Goal: Task Accomplishment & Management: Complete application form

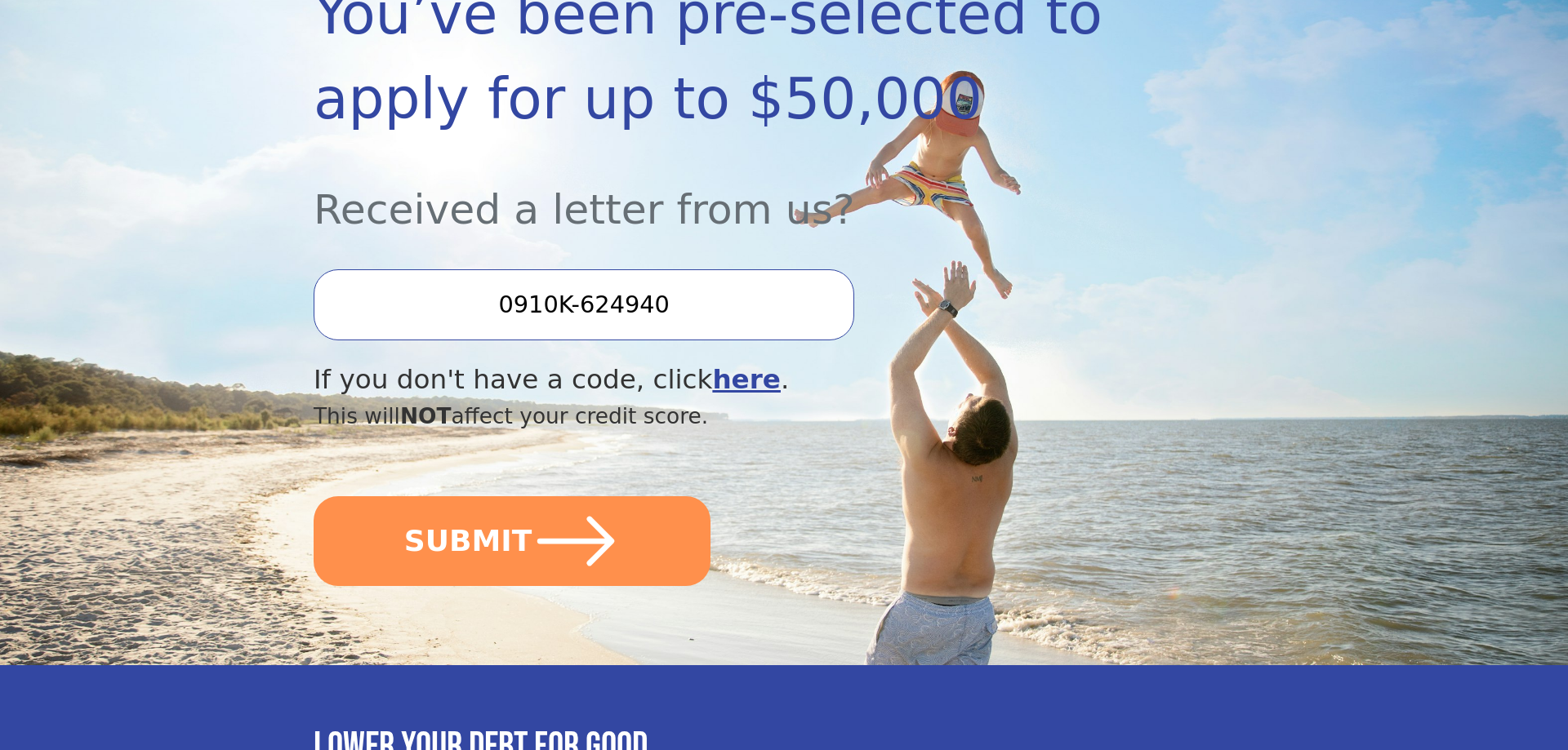
scroll to position [326, 0]
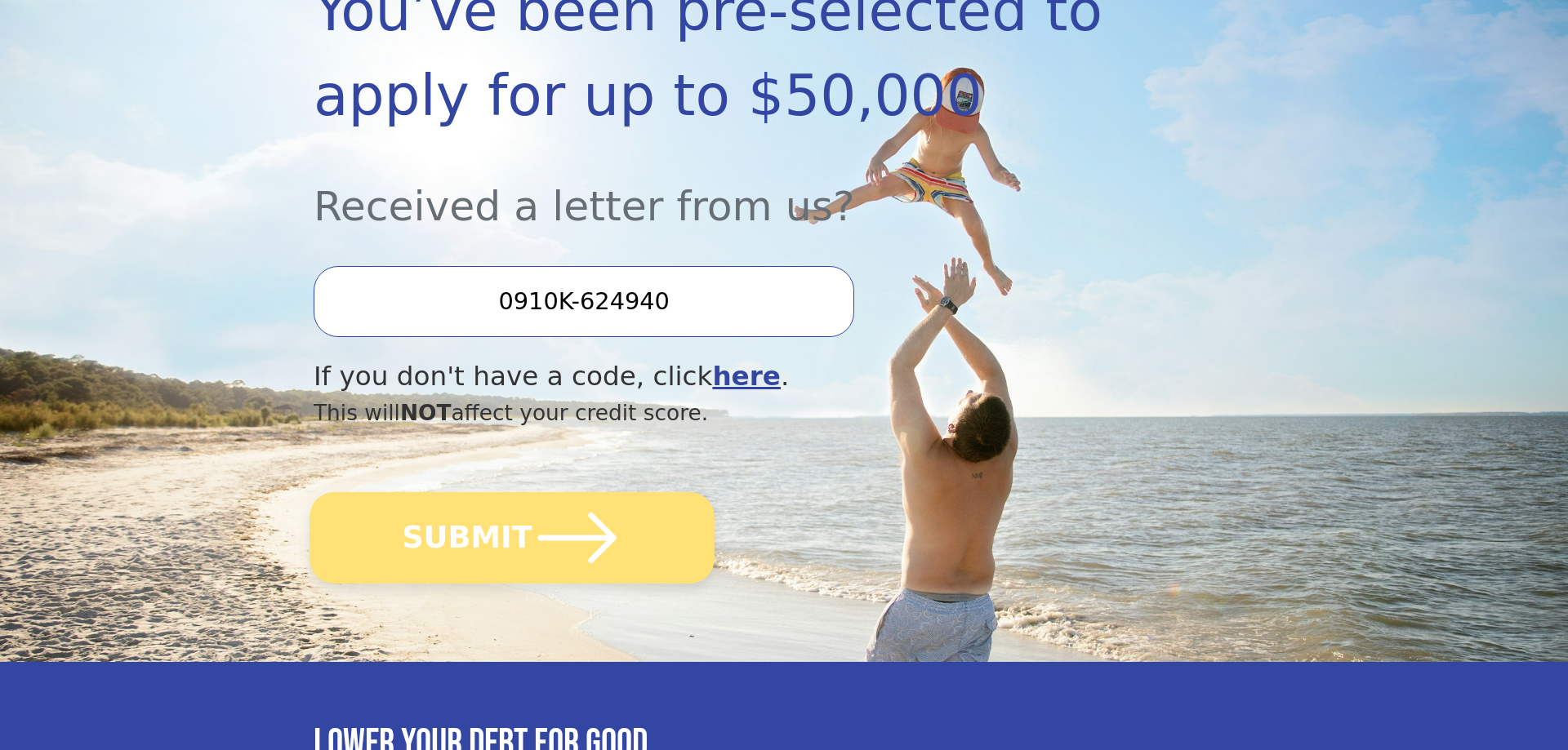
click at [518, 540] on button "SUBMIT" at bounding box center [511, 537] width 405 height 91
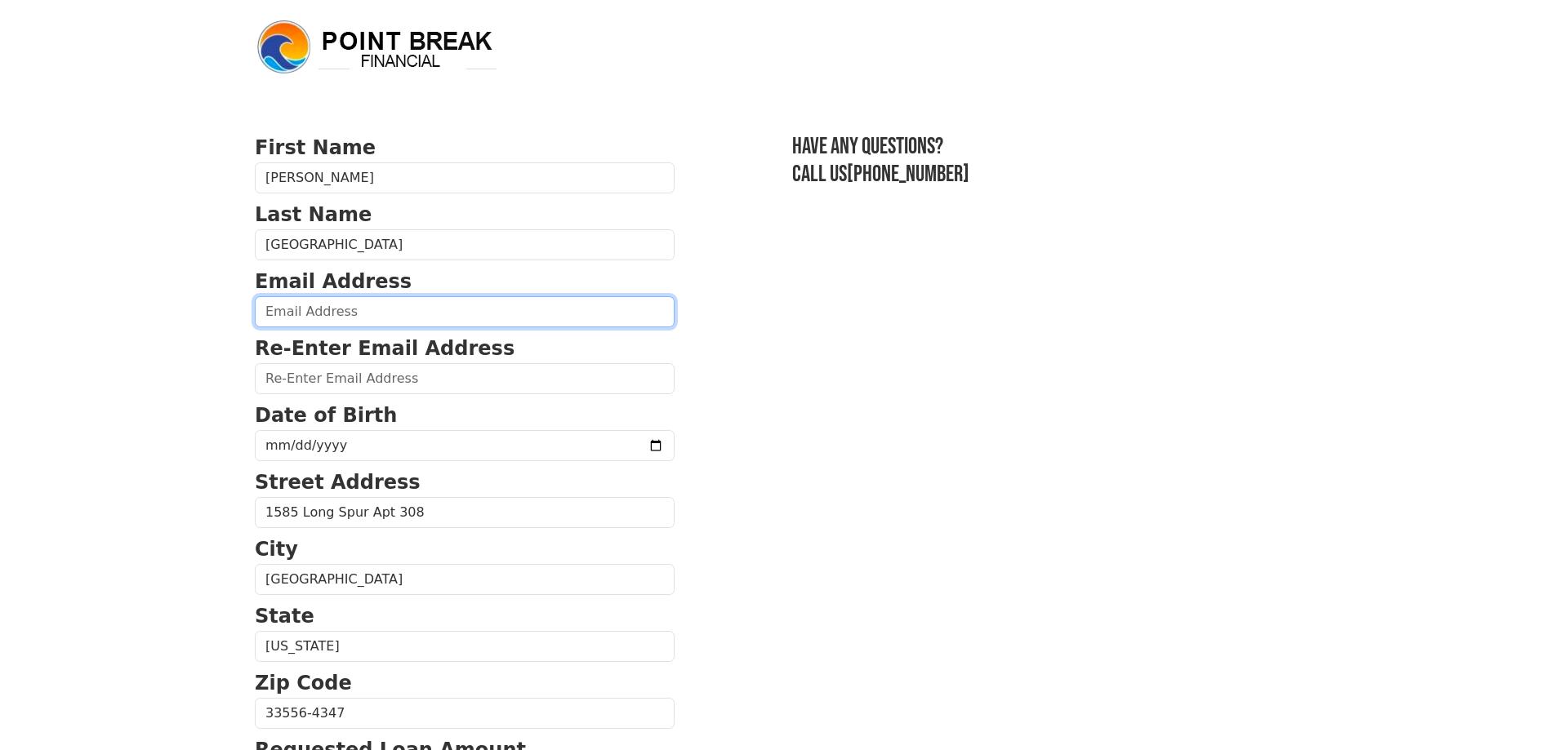
click at [279, 308] on input "email" at bounding box center [465, 312] width 420 height 31
click at [280, 308] on input "email" at bounding box center [465, 312] width 420 height 31
type input "dkhfamily@live.com"
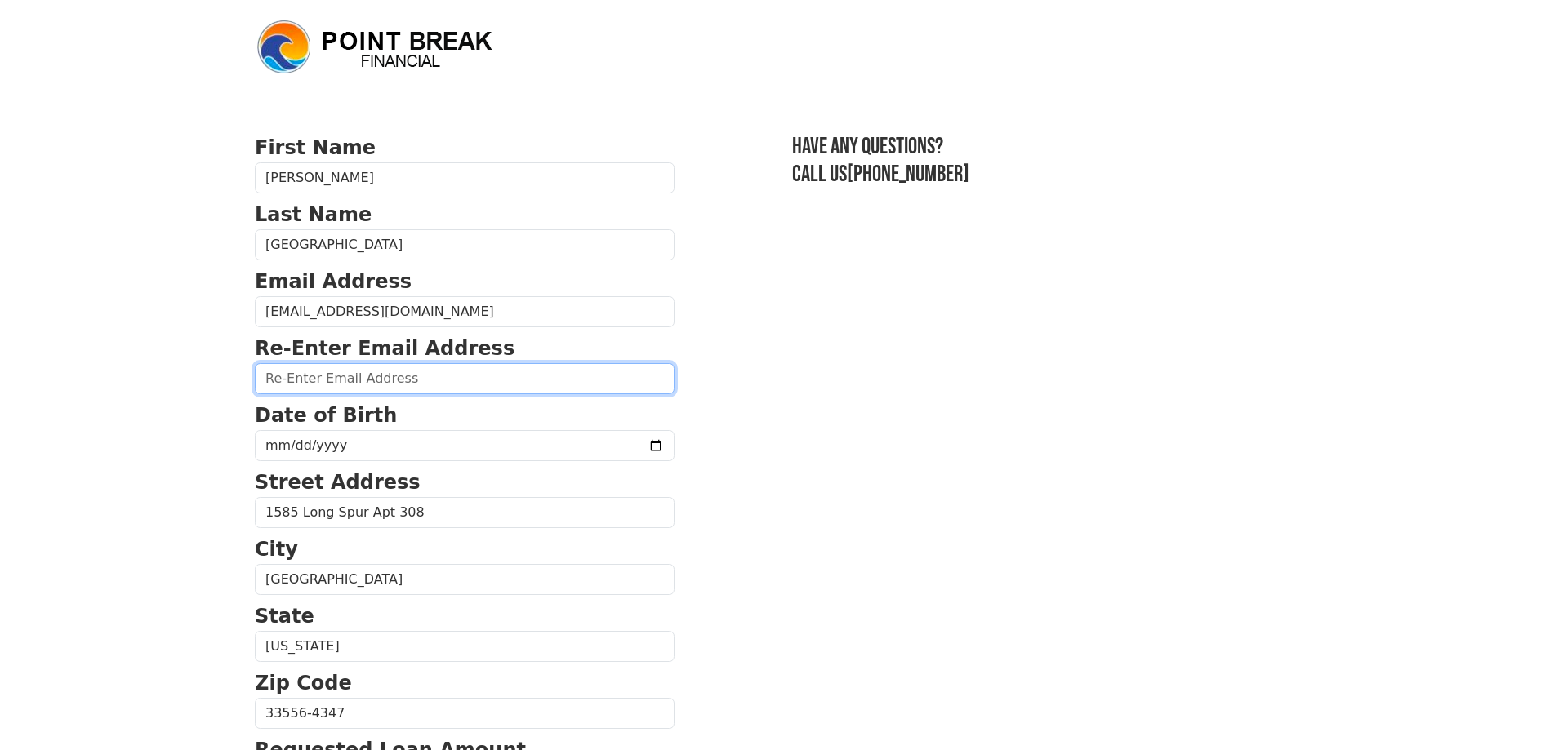
type input "dkhfamily@live.com"
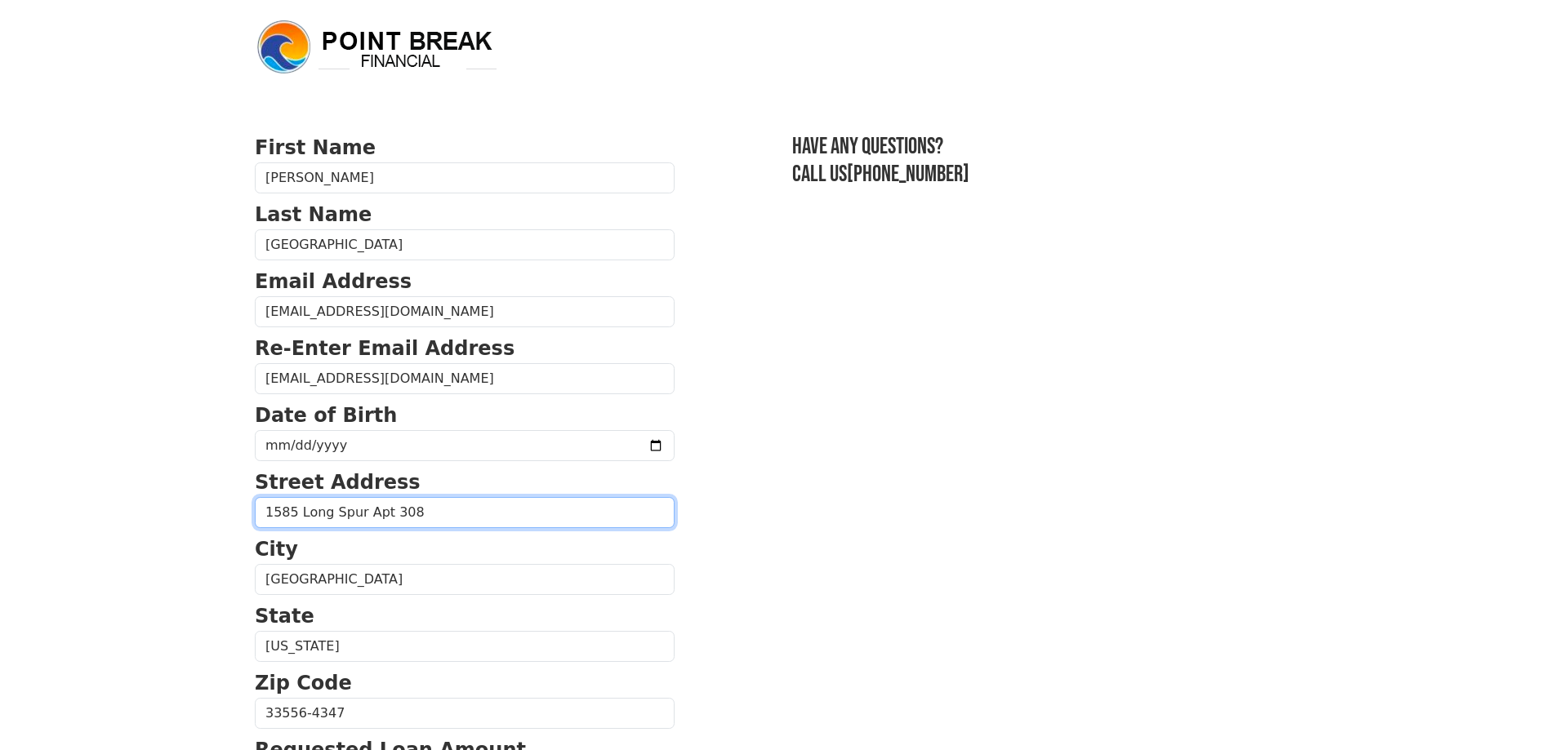
type input "1585 Long Spur APT #308 APT #308"
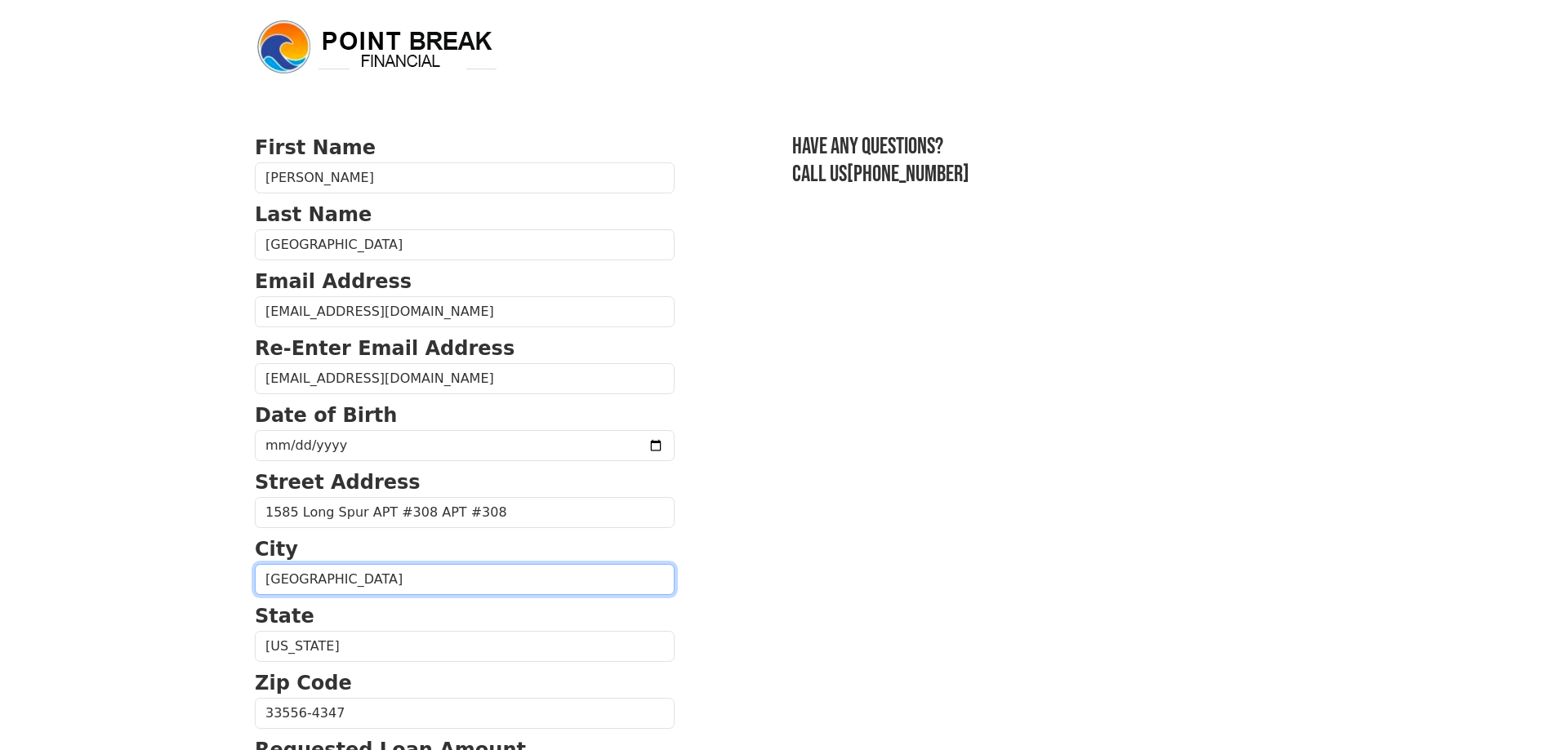
type input "ODESSA"
type input "(813) 240-6856"
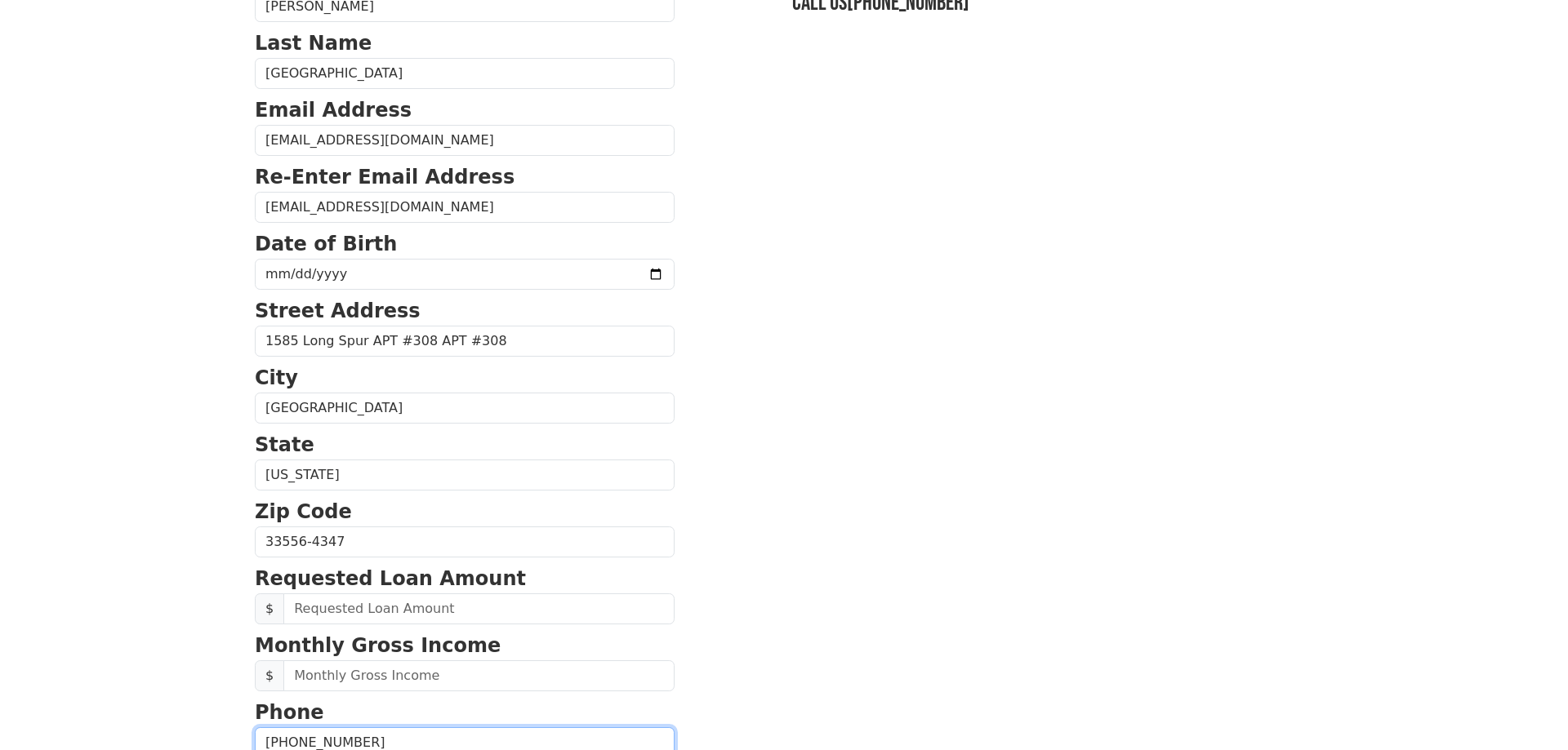
scroll to position [169, 0]
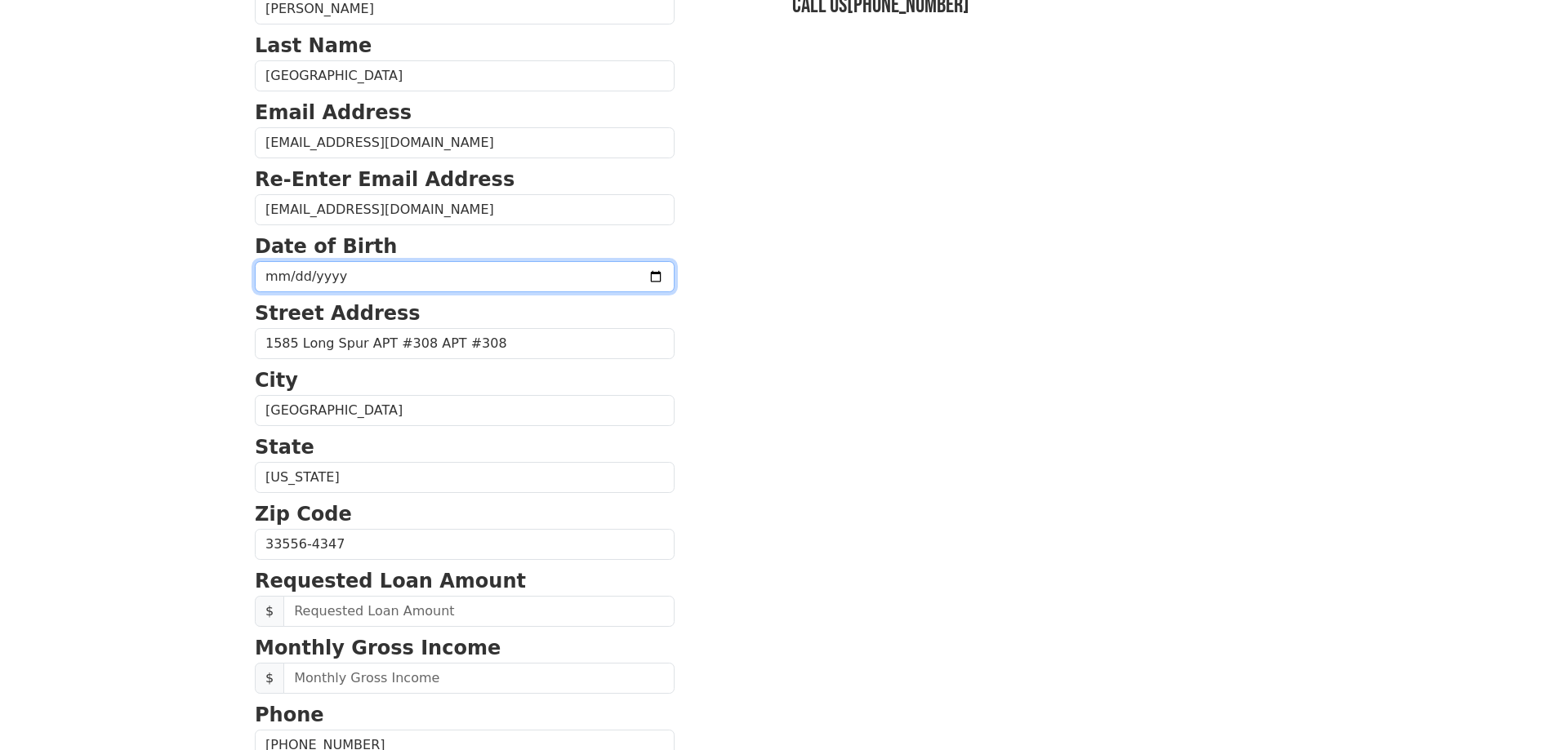
click at [616, 276] on input "date" at bounding box center [465, 276] width 420 height 31
click at [294, 273] on input "date" at bounding box center [465, 276] width 420 height 31
type input "1960-02-02"
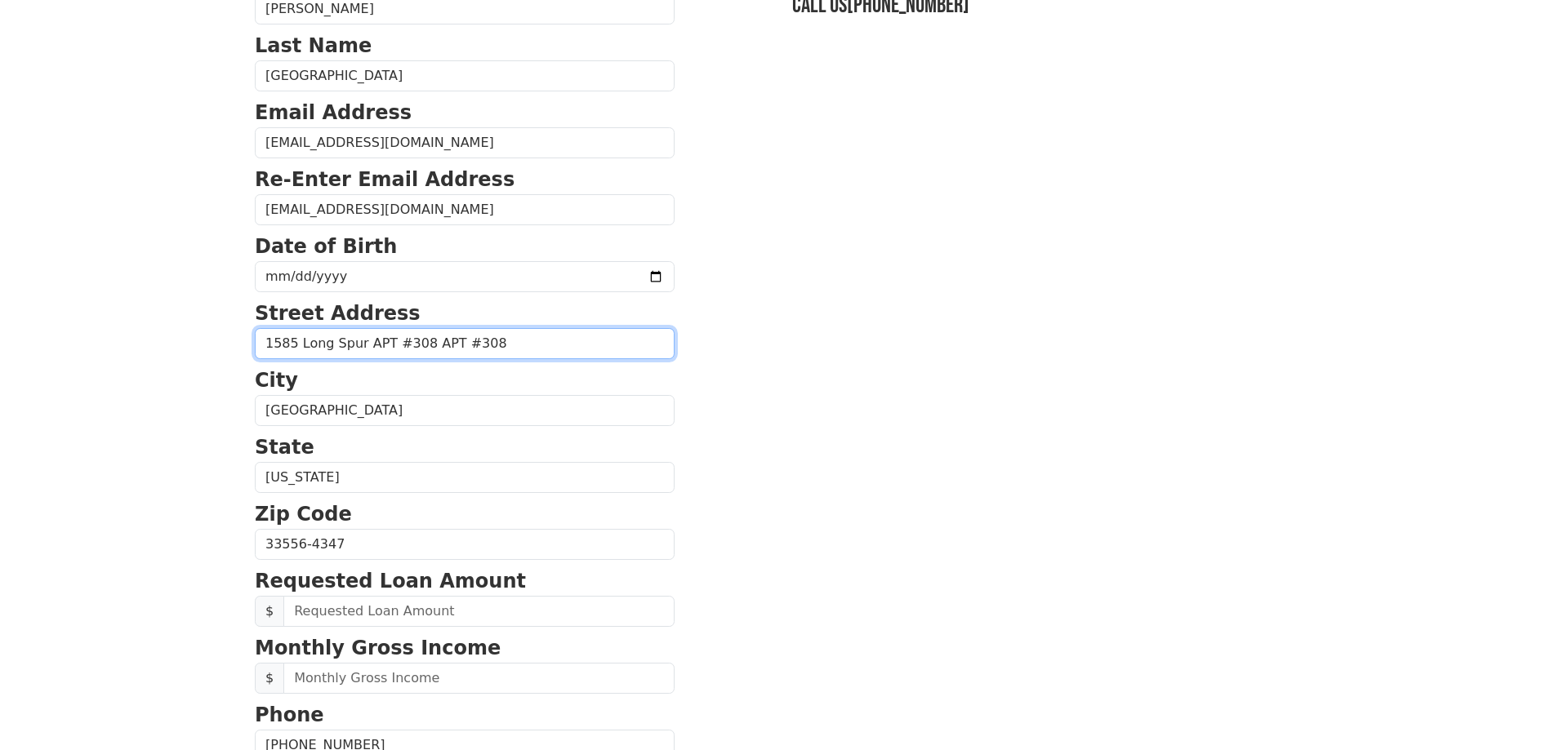
click at [480, 341] on input "1585 Long Spur APT #308 APT #308" at bounding box center [465, 344] width 420 height 31
type input "1585 Long Spur APT #308"
click at [921, 402] on section "First Name Donald Last Name Houston Email Address dkhfamily@live.com Re-Enter E…" at bounding box center [784, 545] width 1059 height 1164
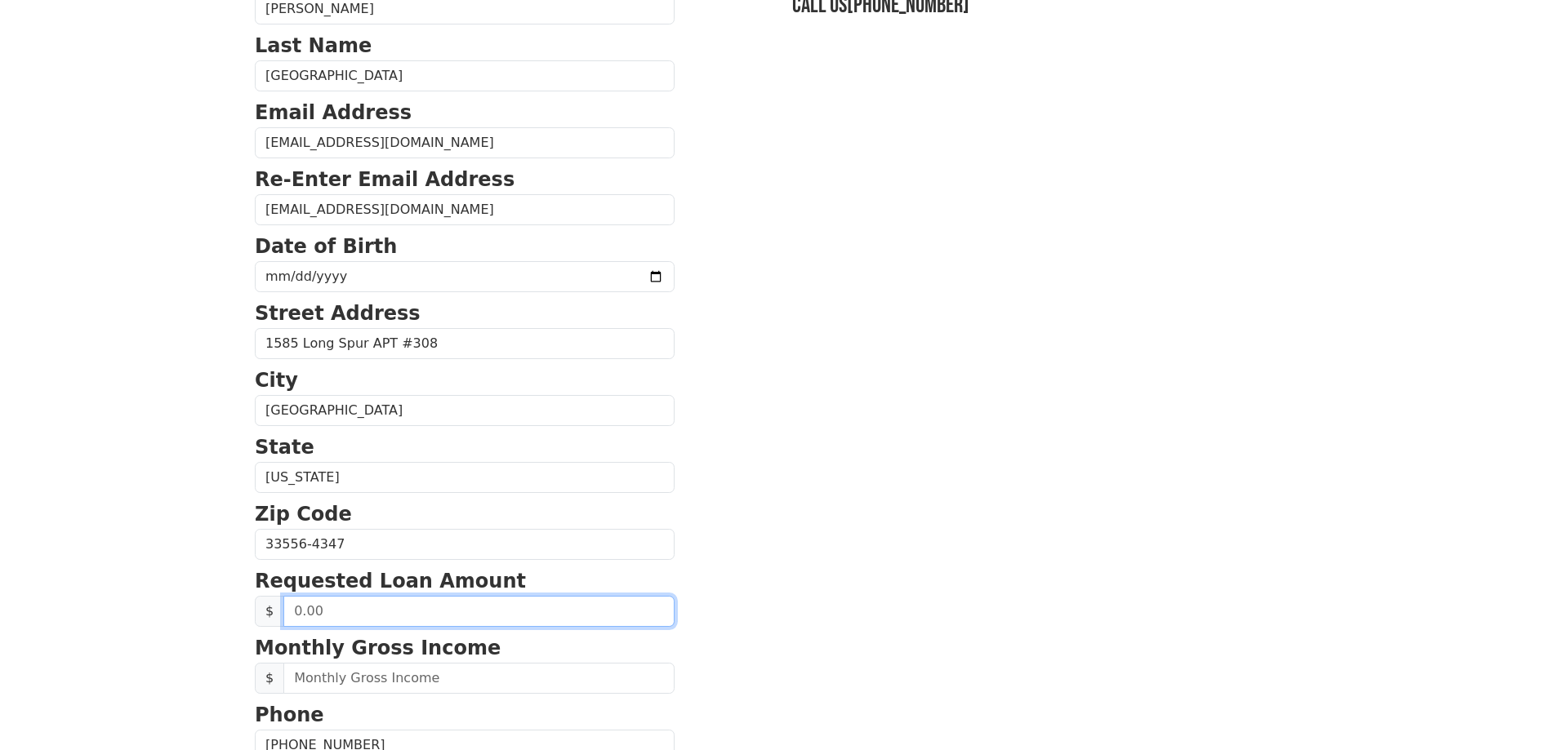
click at [306, 609] on input "text" at bounding box center [479, 611] width 392 height 31
type input "3,000.00"
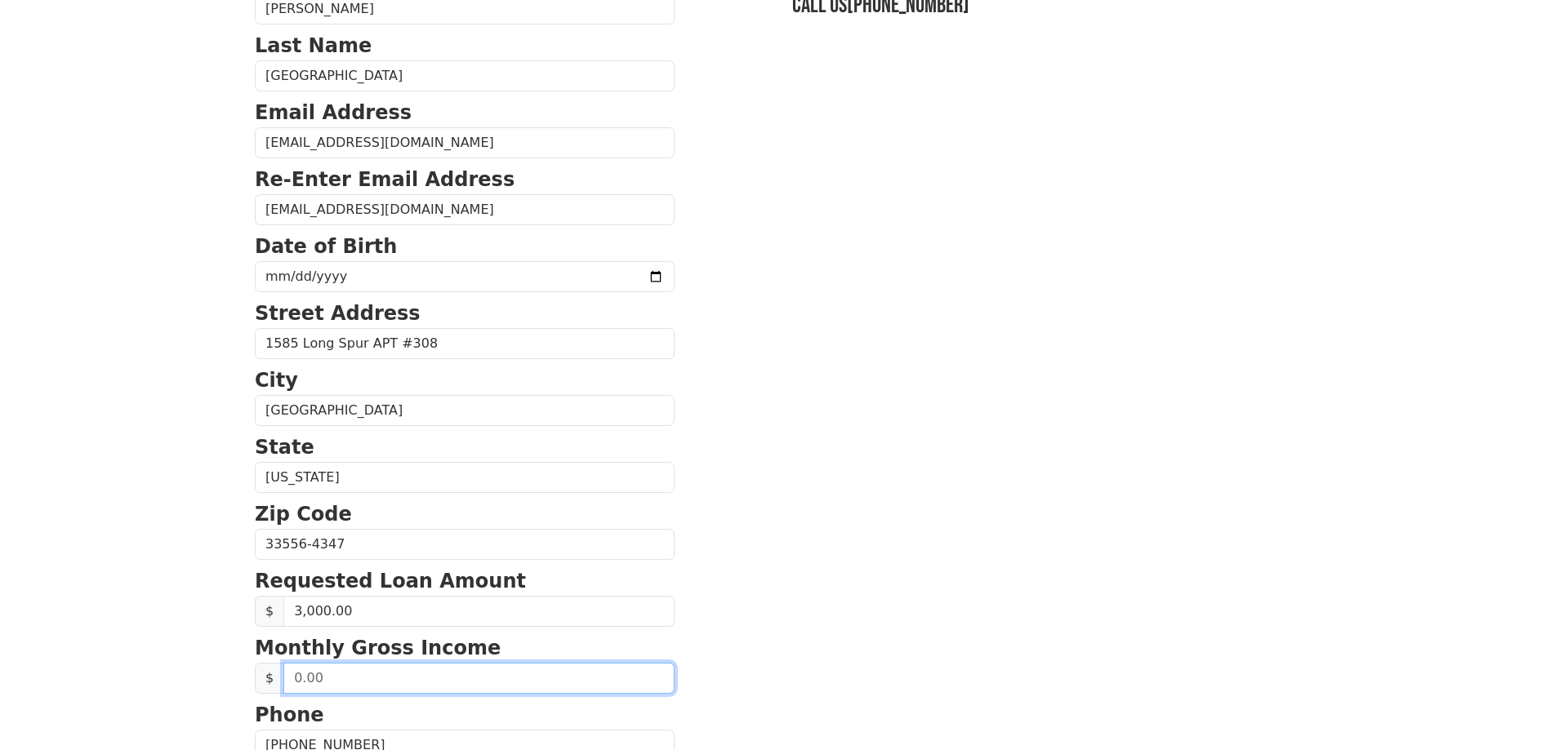
click at [324, 682] on input "text" at bounding box center [479, 678] width 392 height 31
type input "6,500.00"
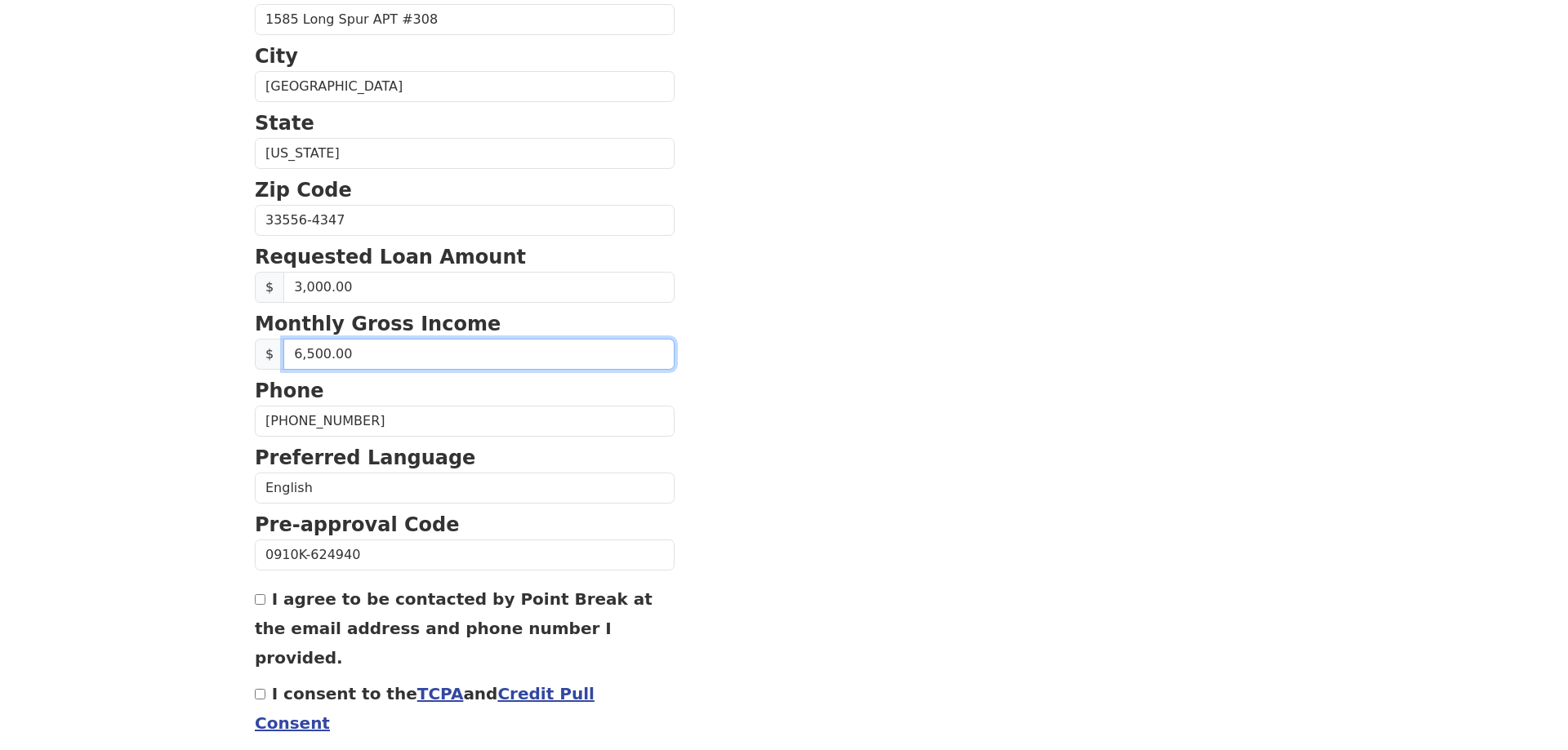
scroll to position [506, 0]
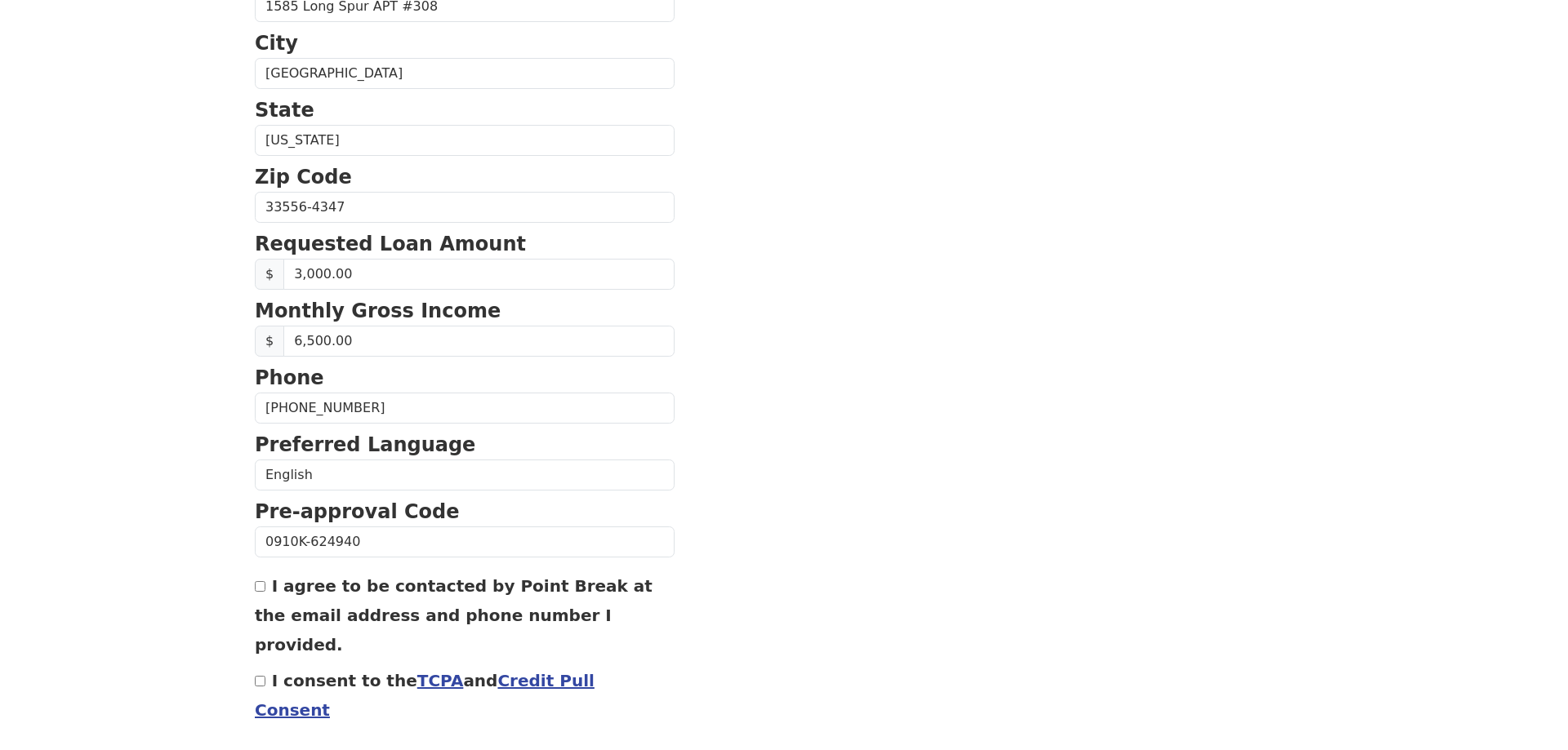
click at [260, 591] on input "I agree to be contacted by Point Break at the email address and phone number I …" at bounding box center [260, 587] width 11 height 11
checkbox input "true"
click at [260, 677] on input "I consent to the TCPA and Credit Pull Consent" at bounding box center [260, 682] width 11 height 11
checkbox input "true"
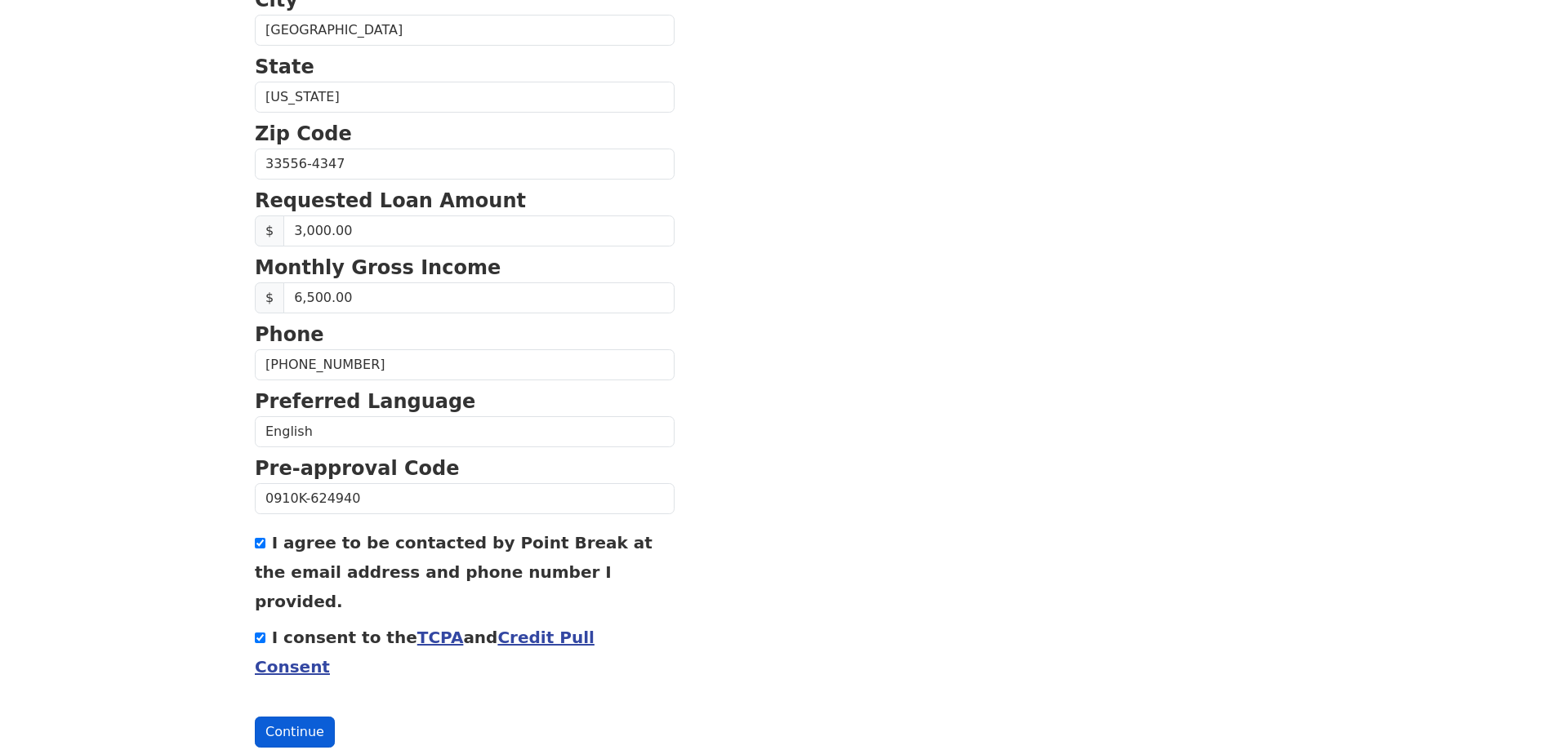
click at [300, 717] on button "Continue" at bounding box center [295, 732] width 80 height 31
